Goal: Book appointment/travel/reservation

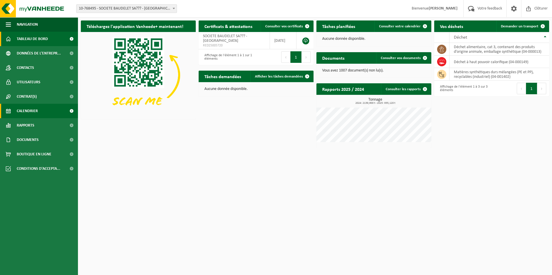
click at [20, 110] on span "Calendrier" at bounding box center [27, 111] width 21 height 14
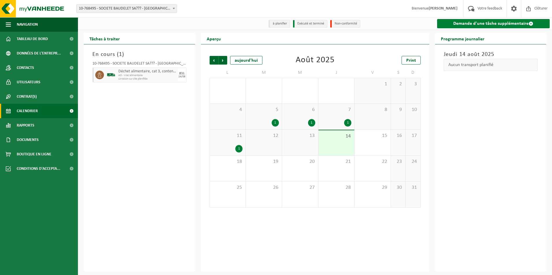
click at [528, 22] on span at bounding box center [530, 23] width 5 height 5
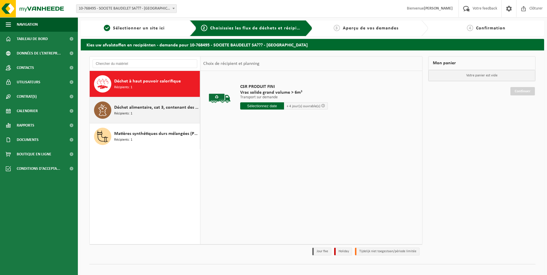
click at [104, 111] on icon at bounding box center [103, 110] width 12 height 12
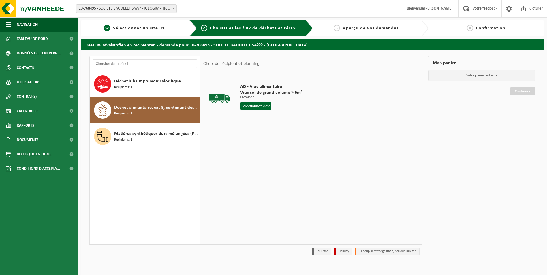
click at [253, 106] on input "text" at bounding box center [255, 105] width 31 height 7
click at [246, 166] on div "18" at bounding box center [246, 166] width 10 height 9
type input "à partir de [DATE]"
click at [258, 126] on button "Dans le panier" at bounding box center [256, 127] width 31 height 9
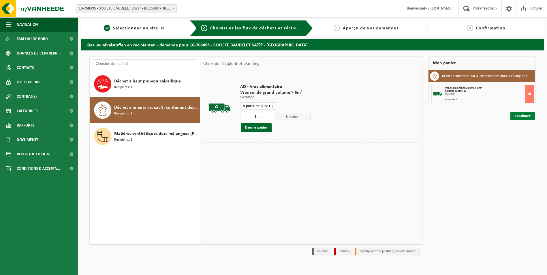
click at [519, 115] on link "Continuer" at bounding box center [523, 116] width 25 height 8
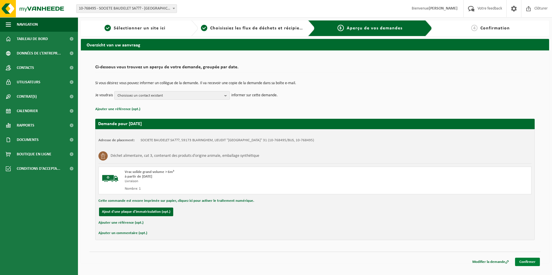
click at [521, 261] on link "Confirmer" at bounding box center [527, 262] width 25 height 8
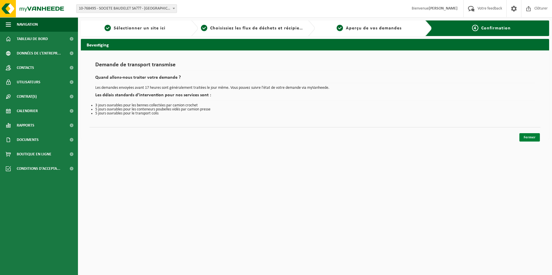
click at [525, 135] on link "Fermer" at bounding box center [529, 137] width 20 height 8
